Goal: Feedback & Contribution: Leave review/rating

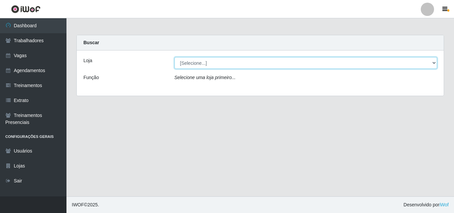
click at [433, 62] on select "[Selecione...] Castelinho Supermercado" at bounding box center [305, 63] width 263 height 12
select select "377"
click at [174, 57] on select "[Selecione...] Castelinho Supermercado" at bounding box center [305, 63] width 263 height 12
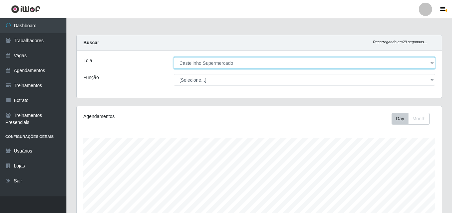
scroll to position [179, 0]
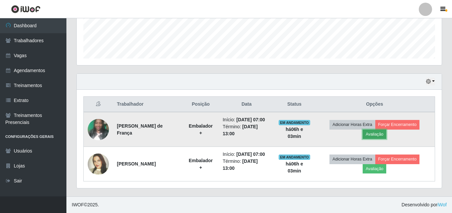
click at [375, 136] on button "Avaliação" at bounding box center [375, 134] width 24 height 9
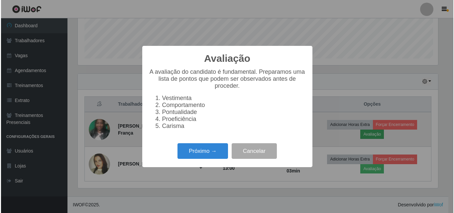
scroll to position [138, 362]
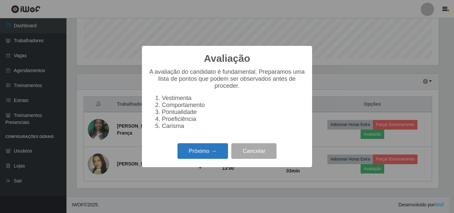
click at [211, 159] on button "Próximo →" at bounding box center [202, 151] width 50 height 16
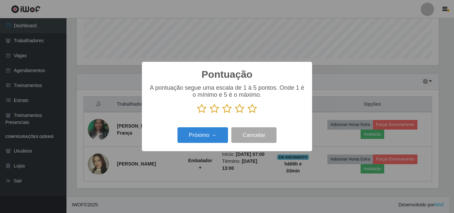
scroll to position [331971, 331747]
click at [252, 111] on icon at bounding box center [251, 109] width 9 height 10
click at [247, 114] on input "radio" at bounding box center [247, 114] width 0 height 0
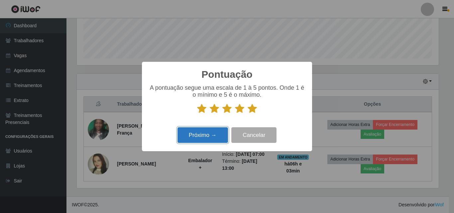
click at [210, 140] on button "Próximo →" at bounding box center [202, 135] width 50 height 16
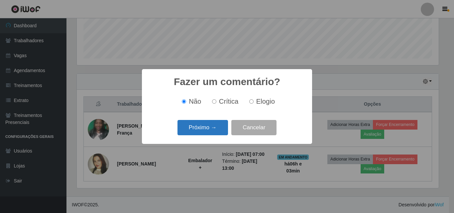
click at [215, 132] on button "Próximo →" at bounding box center [202, 128] width 50 height 16
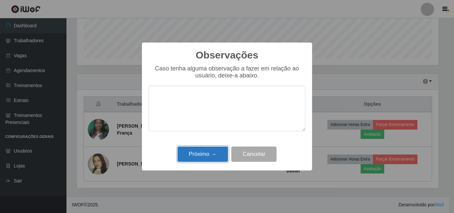
click at [207, 153] on button "Próximo →" at bounding box center [202, 154] width 50 height 16
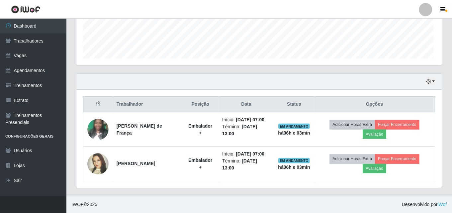
scroll to position [138, 365]
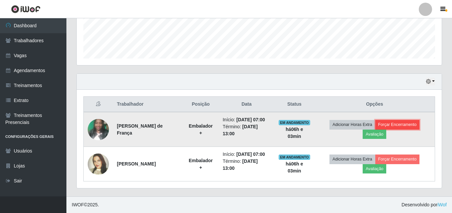
click at [387, 127] on button "Forçar Encerramento" at bounding box center [397, 124] width 45 height 9
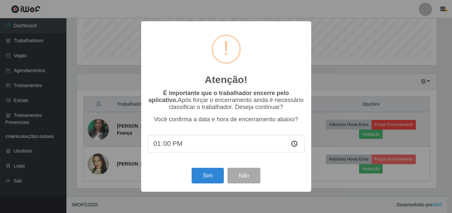
scroll to position [138, 362]
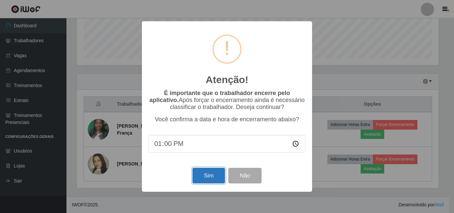
click at [198, 176] on button "Sim" at bounding box center [208, 176] width 32 height 16
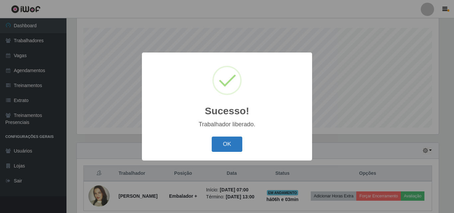
click at [237, 146] on button "OK" at bounding box center [227, 144] width 31 height 16
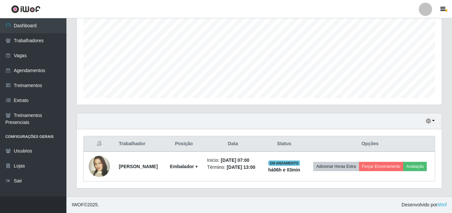
scroll to position [144, 0]
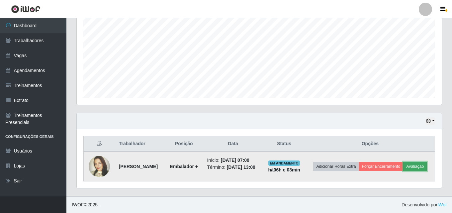
click at [403, 168] on button "Avaliação" at bounding box center [415, 166] width 24 height 9
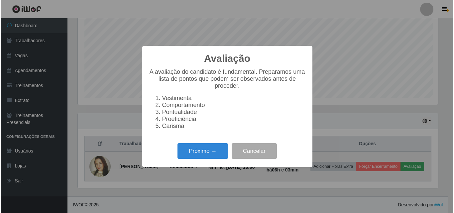
scroll to position [138, 362]
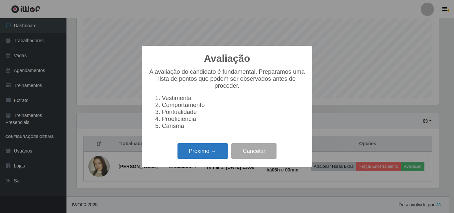
click at [194, 155] on button "Próximo →" at bounding box center [202, 151] width 50 height 16
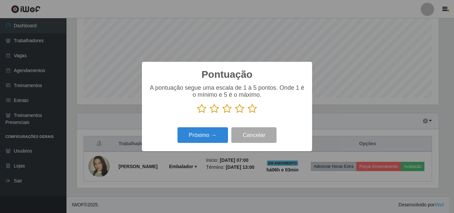
click at [252, 108] on icon at bounding box center [251, 109] width 9 height 10
click at [247, 114] on input "radio" at bounding box center [247, 114] width 0 height 0
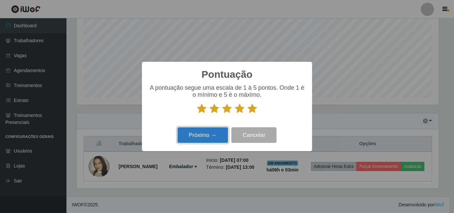
click at [209, 134] on button "Próximo →" at bounding box center [202, 135] width 50 height 16
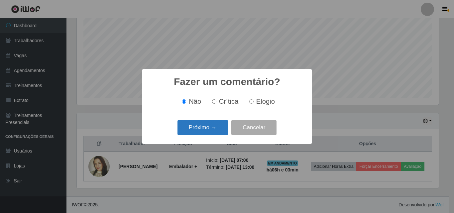
click at [208, 128] on button "Próximo →" at bounding box center [202, 128] width 50 height 16
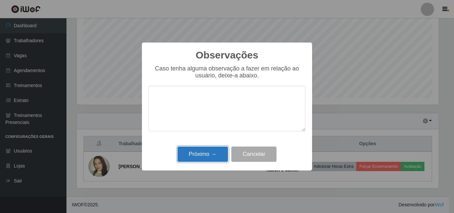
click at [206, 153] on button "Próximo →" at bounding box center [202, 154] width 50 height 16
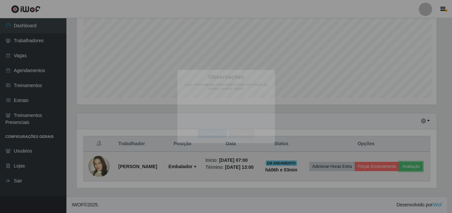
scroll to position [138, 365]
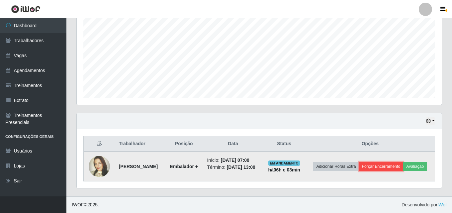
click at [393, 162] on button "Forçar Encerramento" at bounding box center [381, 166] width 45 height 9
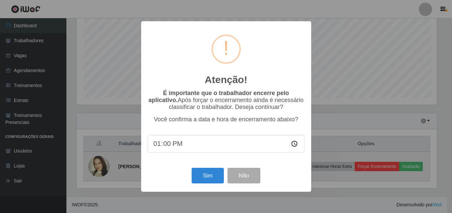
scroll to position [138, 362]
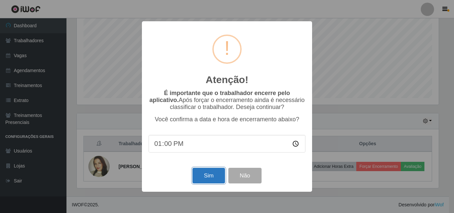
click at [213, 174] on button "Sim" at bounding box center [208, 176] width 32 height 16
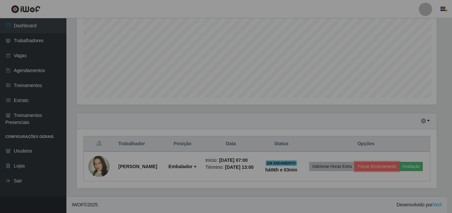
scroll to position [0, 0]
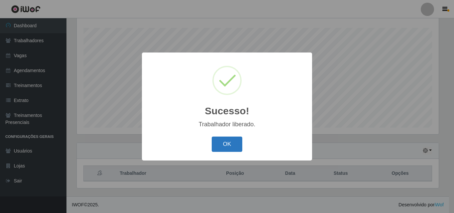
click at [220, 142] on button "OK" at bounding box center [227, 144] width 31 height 16
